Goal: Find specific page/section: Find specific page/section

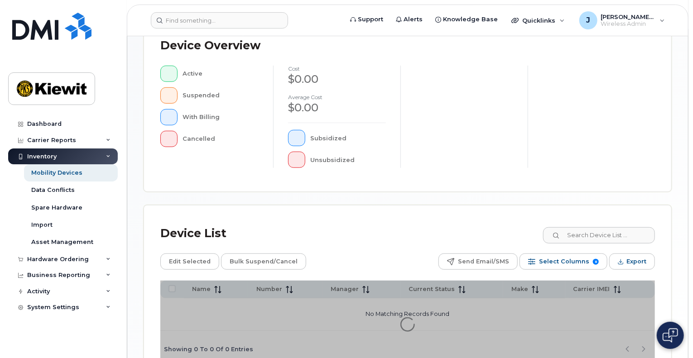
scroll to position [298, 0]
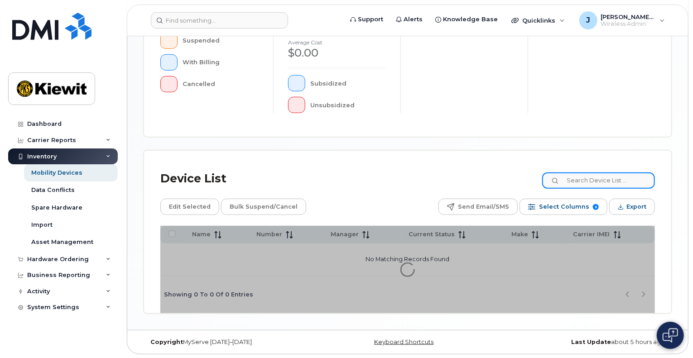
drag, startPoint x: 585, startPoint y: 182, endPoint x: 591, endPoint y: 181, distance: 6.4
click at [586, 182] on input at bounding box center [598, 180] width 113 height 16
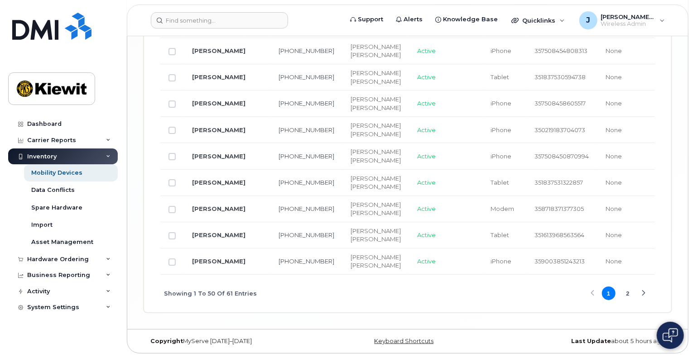
scroll to position [2474, 0]
type input "105441"
click at [628, 292] on button "2" at bounding box center [628, 294] width 14 height 14
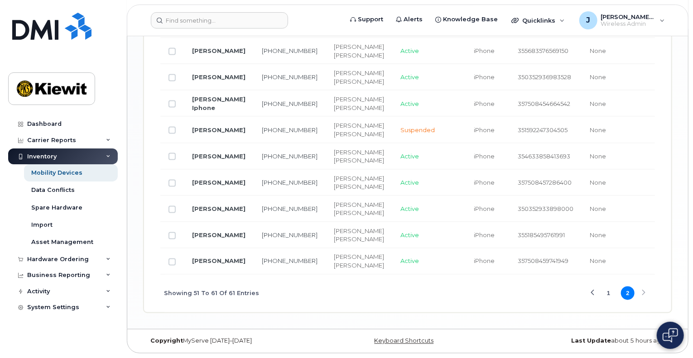
scroll to position [615, 0]
click at [221, 91] on td "[PERSON_NAME]" at bounding box center [219, 77] width 70 height 26
click at [200, 81] on link "[PERSON_NAME]" at bounding box center [218, 76] width 53 height 7
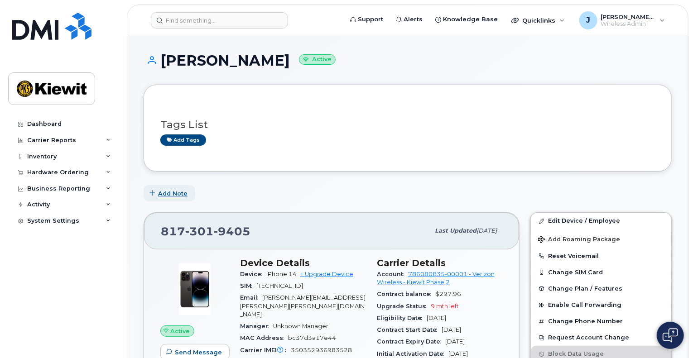
scroll to position [91, 0]
